Goal: Contribute content

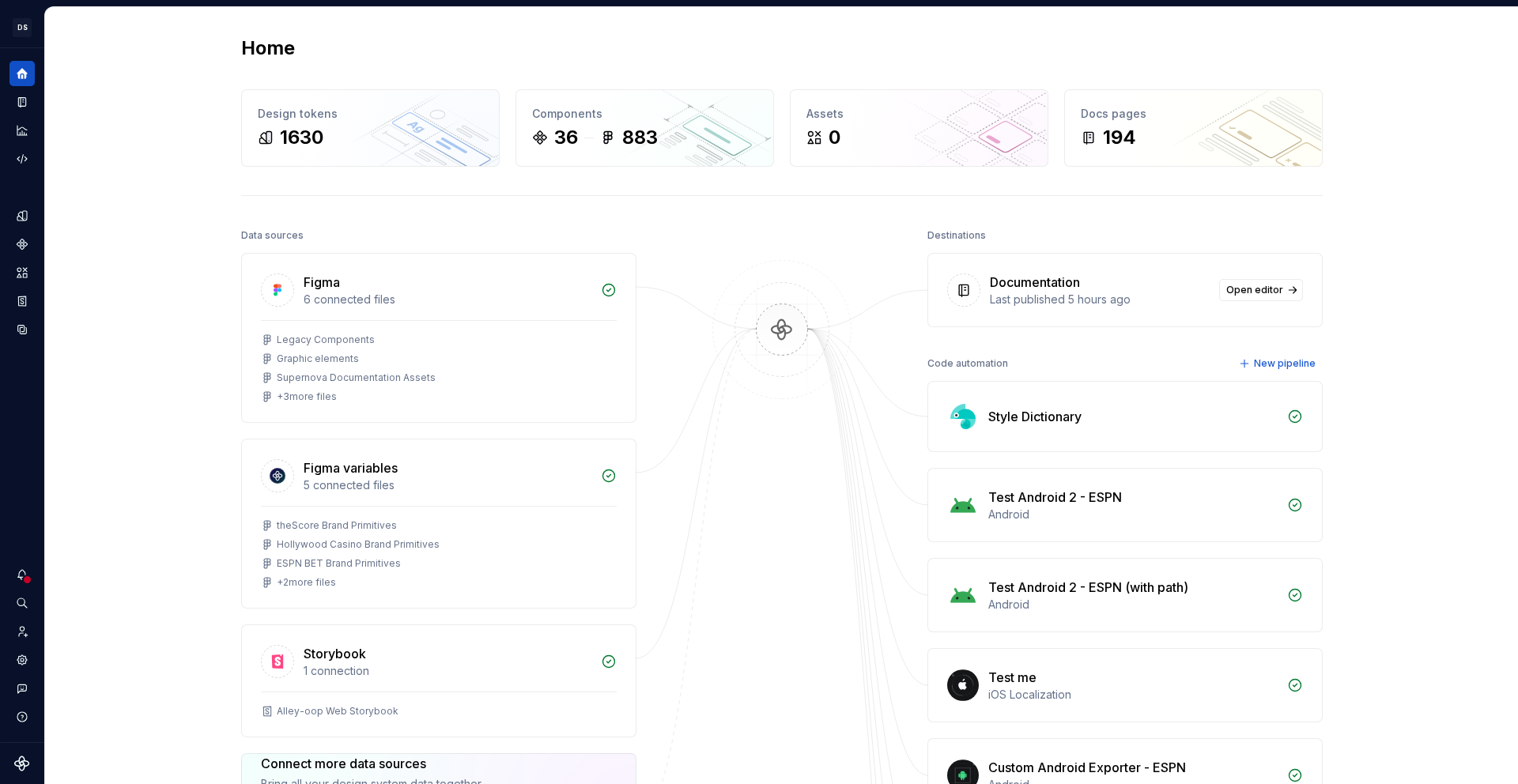
click at [102, 157] on div "Home Design tokens 1630 Components 36 883 Assets 0 Docs pages 194 Data sources …" at bounding box center [781, 634] width 1473 height 1255
click at [26, 98] on icon "Documentation" at bounding box center [22, 102] width 8 height 11
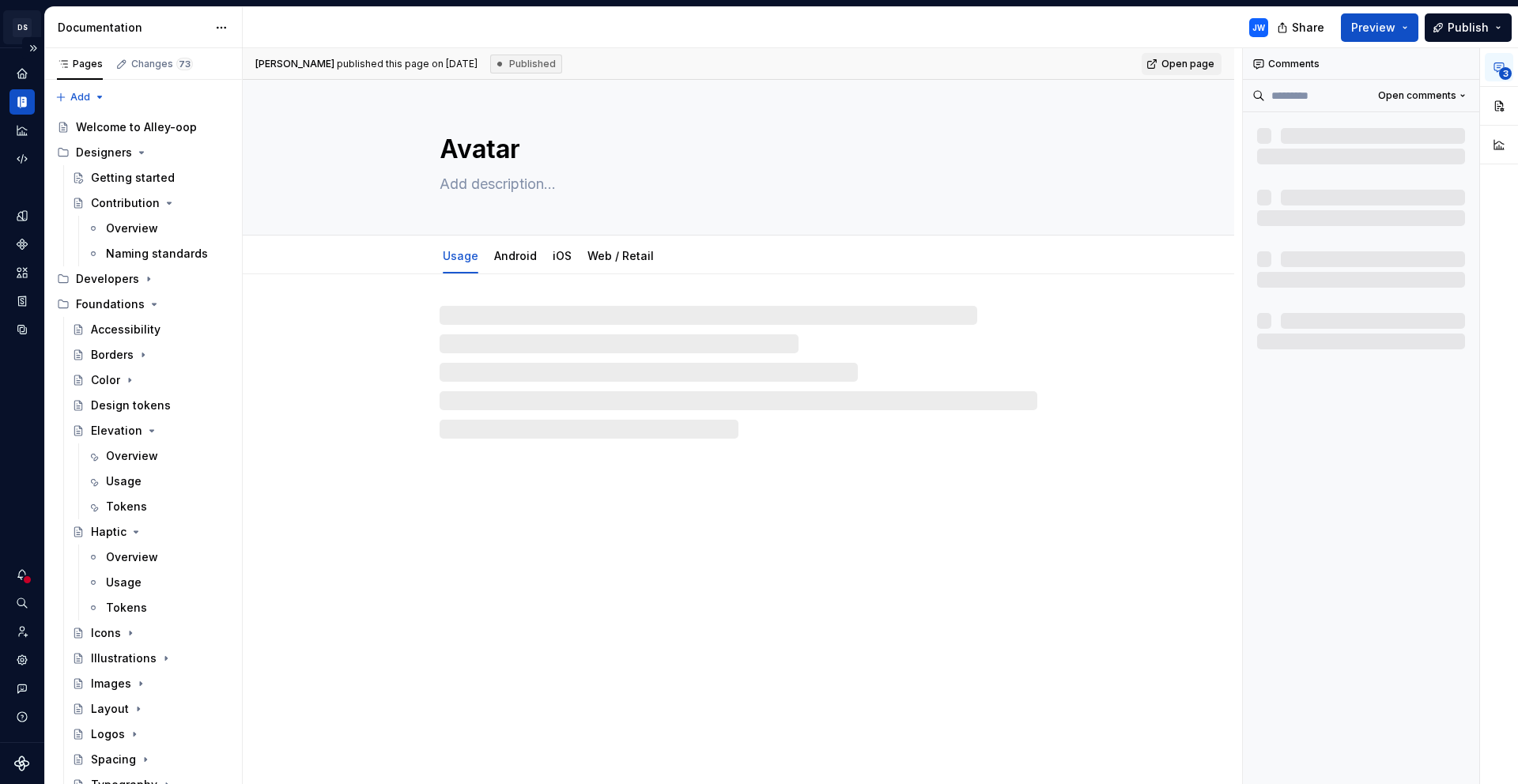
click at [27, 31] on html "[PERSON_NAME]-oop JW Dataset alley-oop Documentation JW Share Preview Publish P…" at bounding box center [759, 392] width 1518 height 784
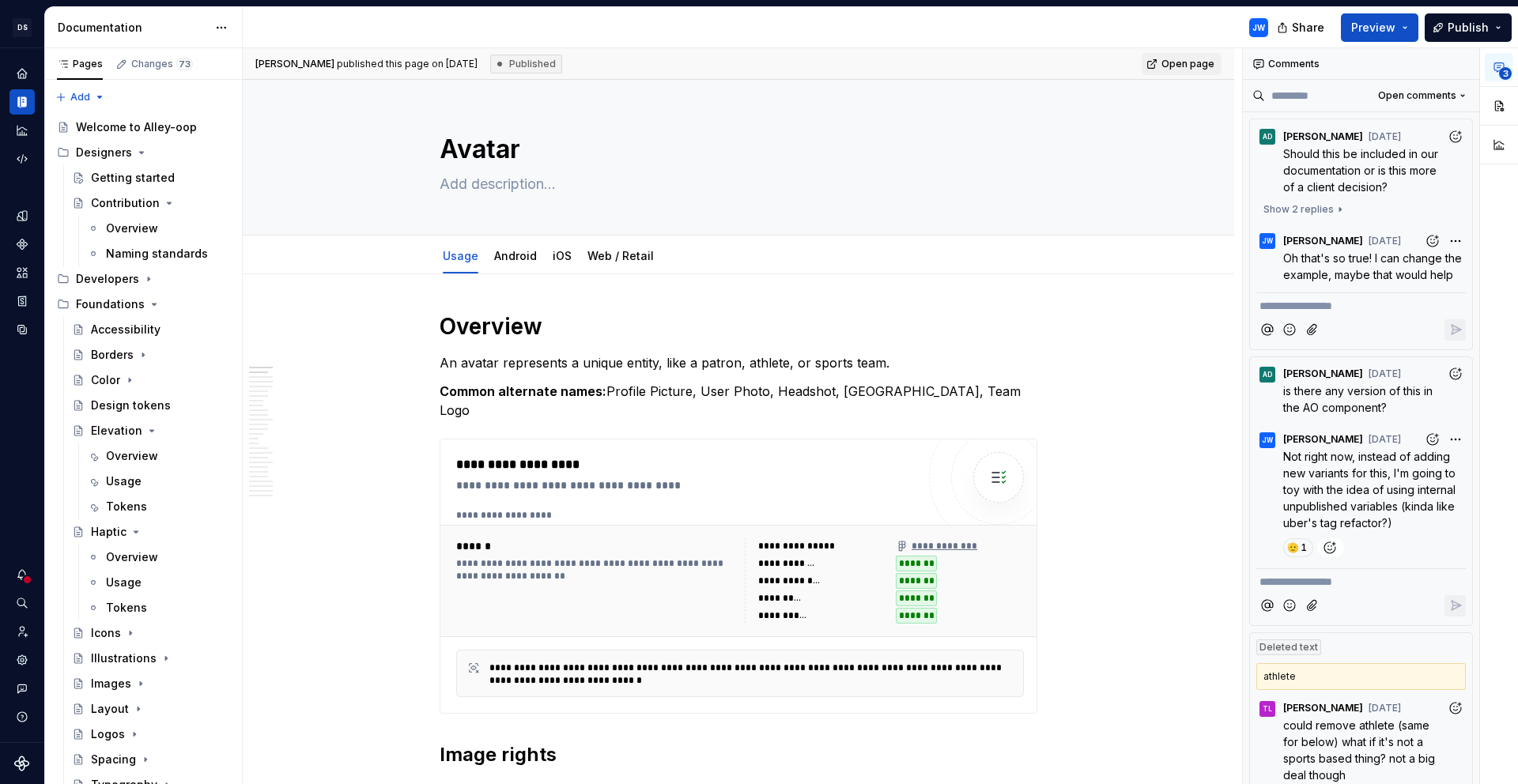
click at [1487, 24] on html "[PERSON_NAME]-oop JW Dataset alley-oop Documentation JW Share Preview Publish P…" at bounding box center [759, 392] width 1518 height 784
click at [1489, 26] on button "Publish" at bounding box center [1468, 28] width 87 height 29
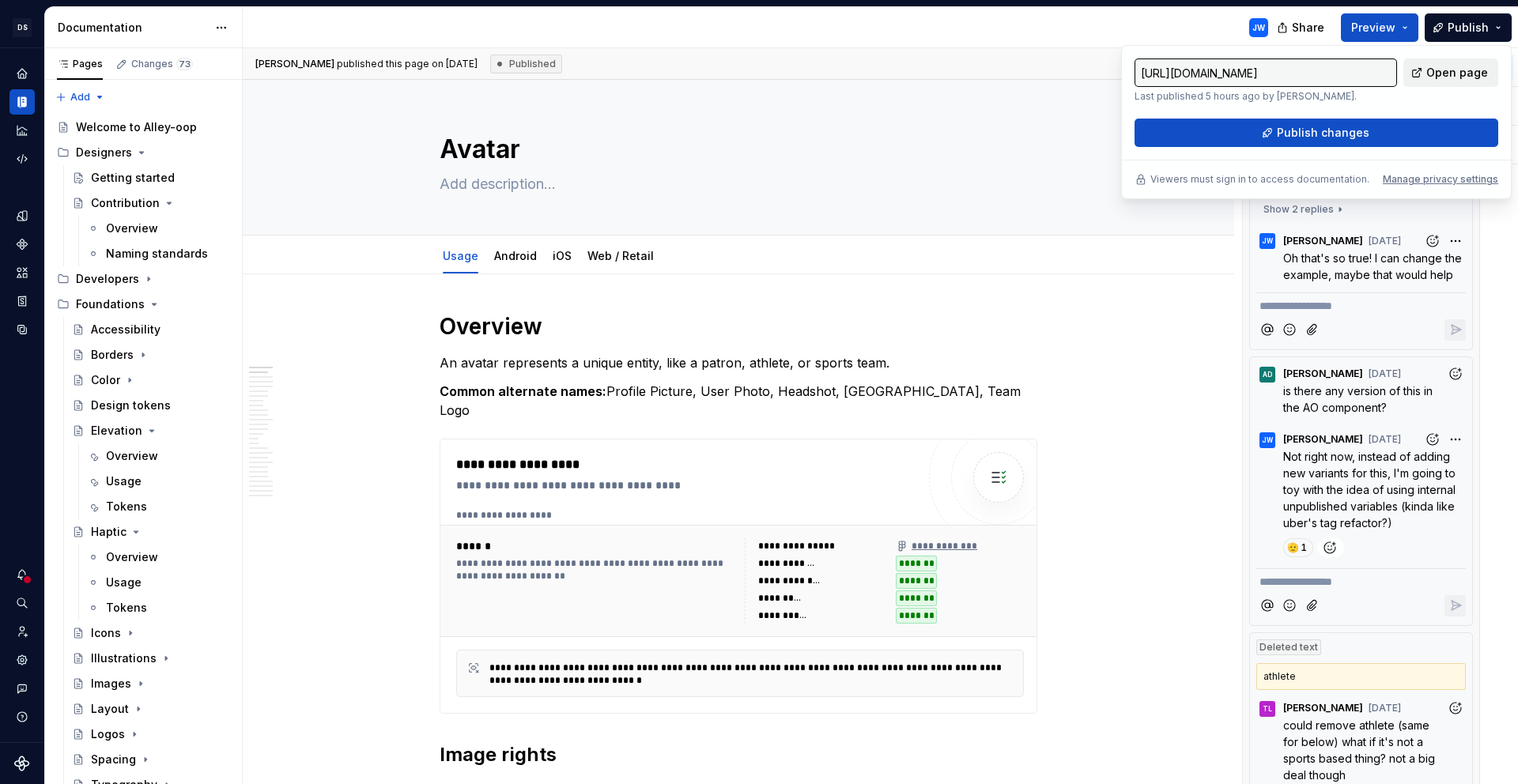
click at [1456, 67] on span "Open page" at bounding box center [1457, 73] width 61 height 16
type textarea "*"
